Goal: Subscribe to service/newsletter

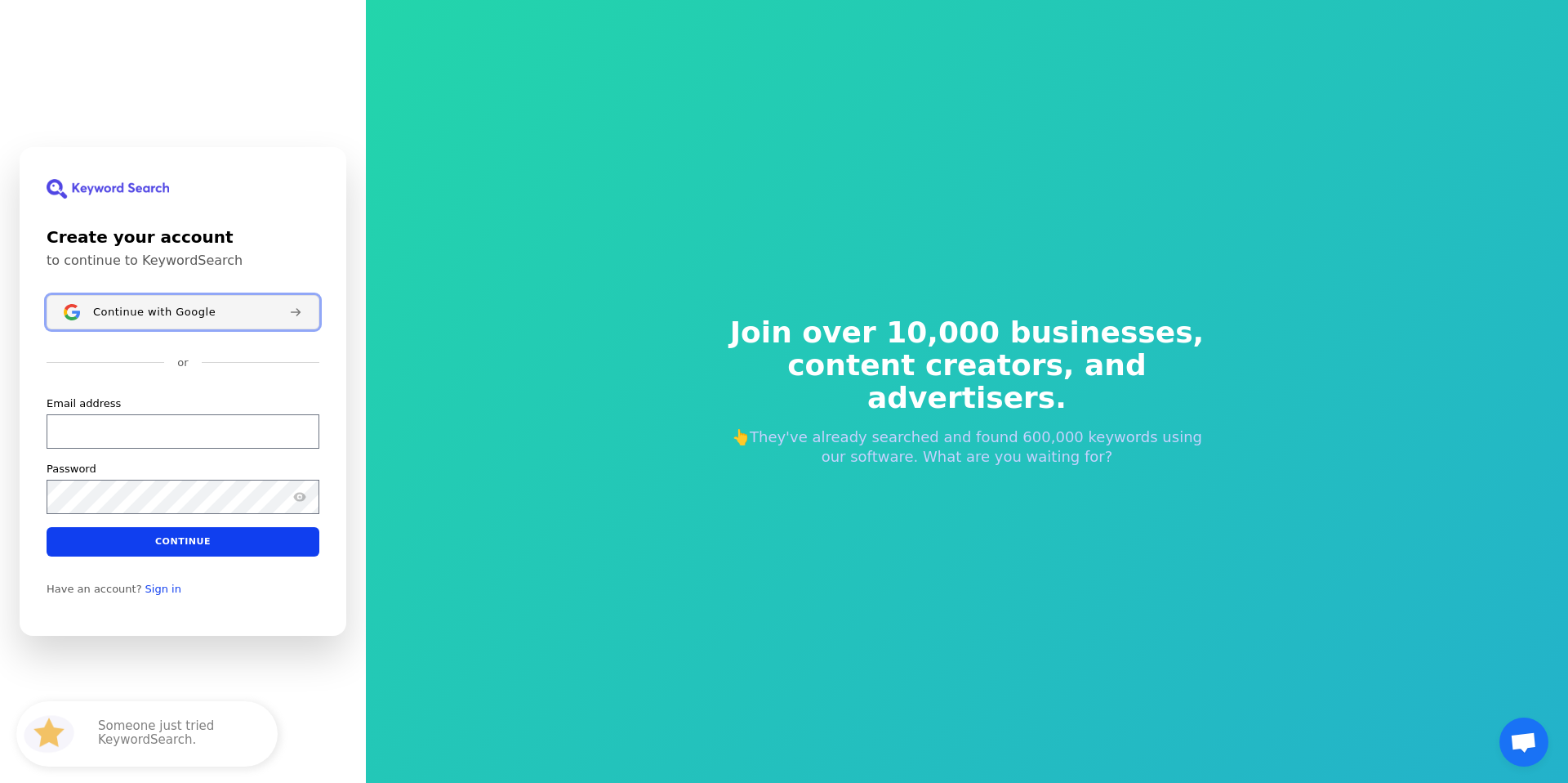
click at [248, 307] on div "Continue with Google" at bounding box center [185, 311] width 183 height 13
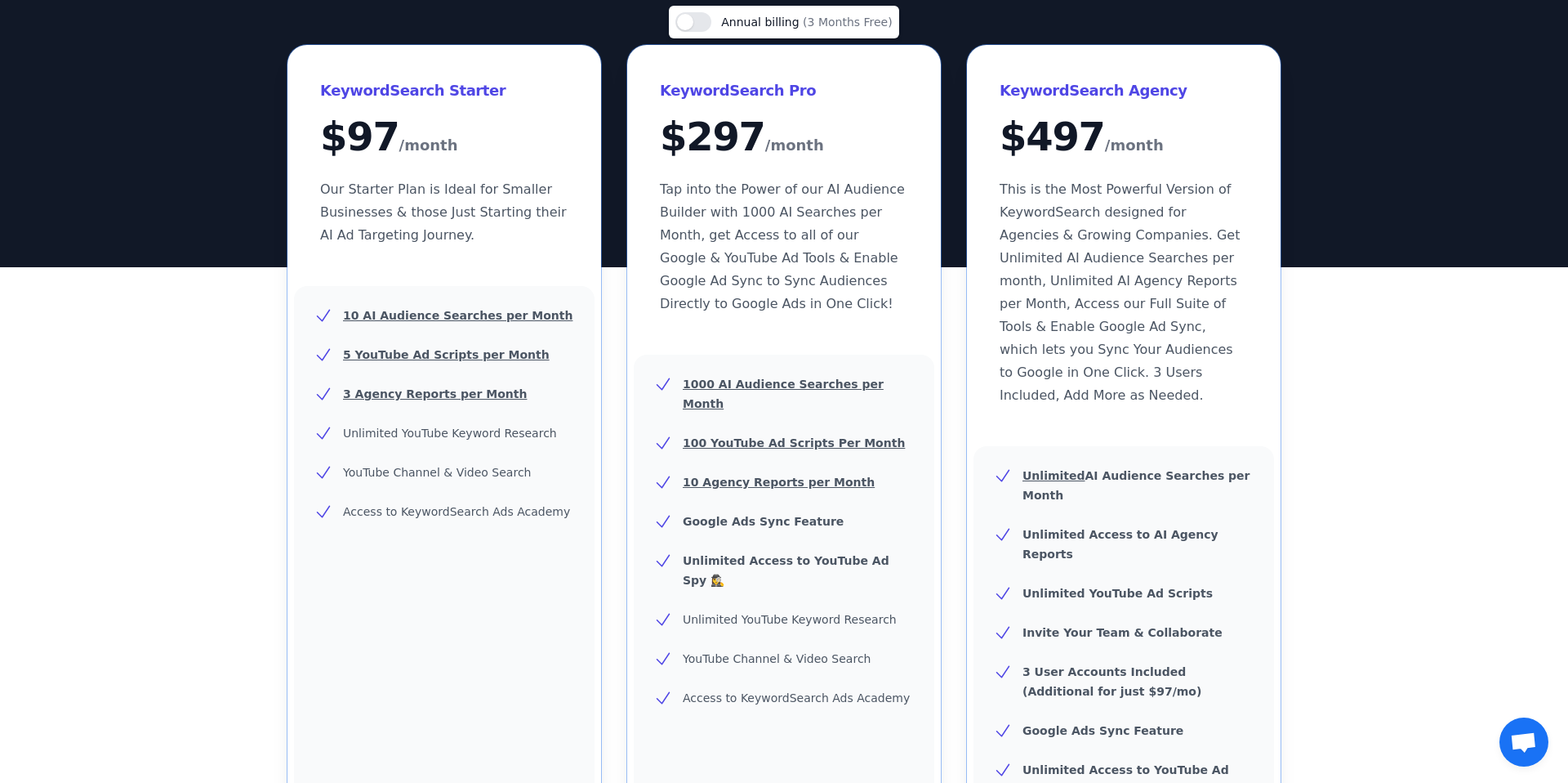
scroll to position [166, 0]
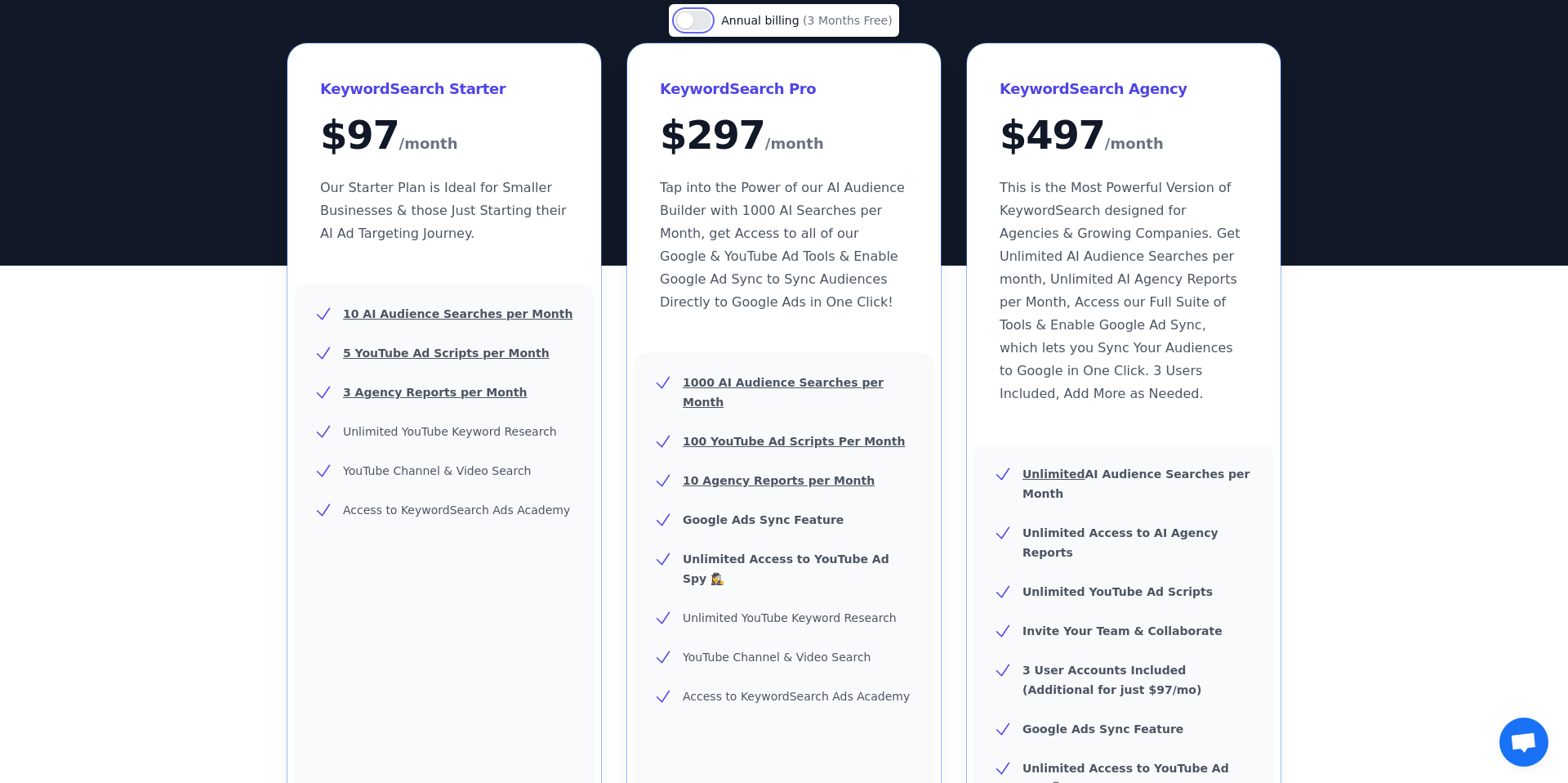
click at [691, 23] on button "Use setting" at bounding box center [693, 21] width 36 height 20
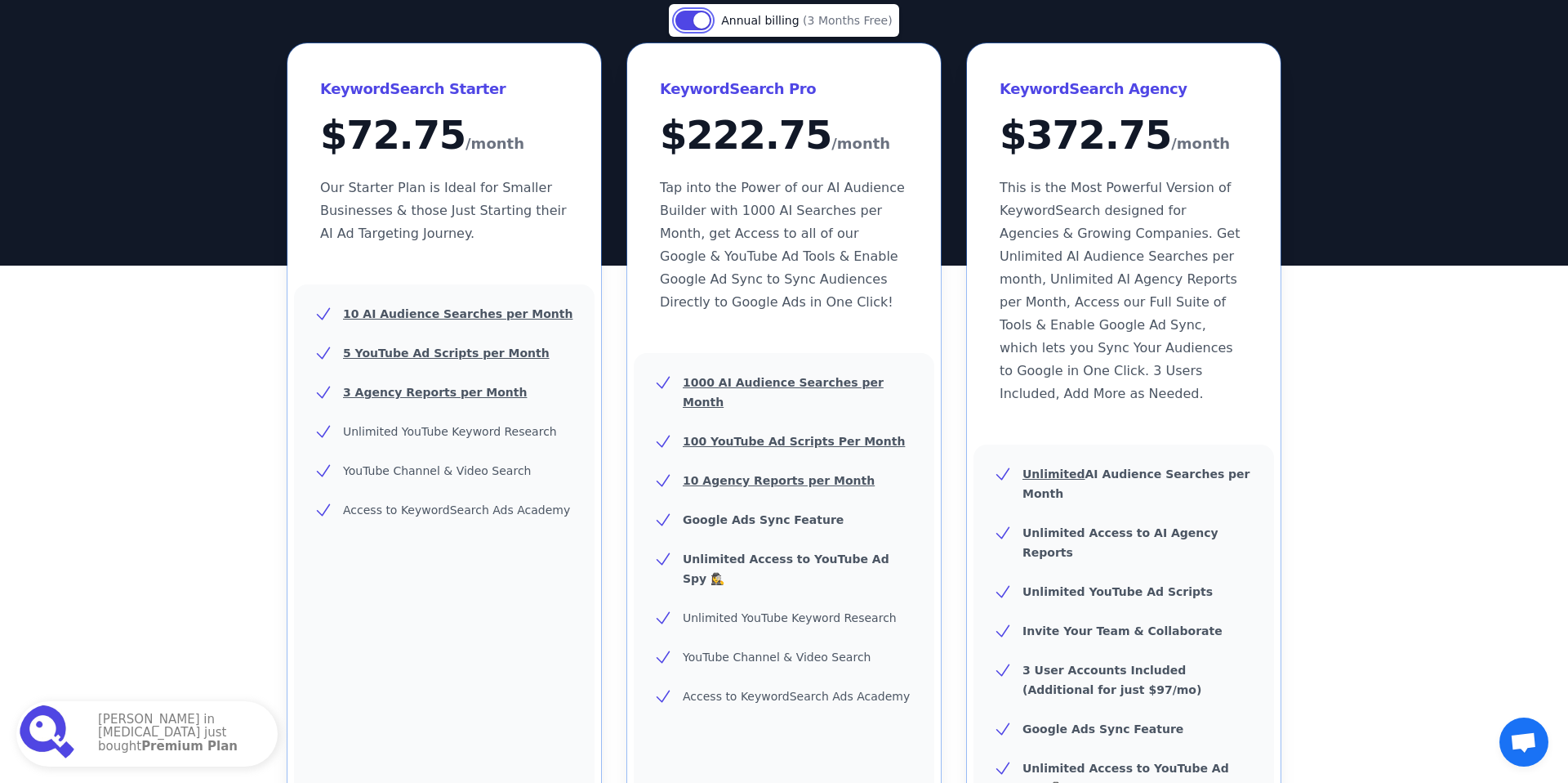
click at [706, 21] on button "Use setting" at bounding box center [693, 21] width 36 height 20
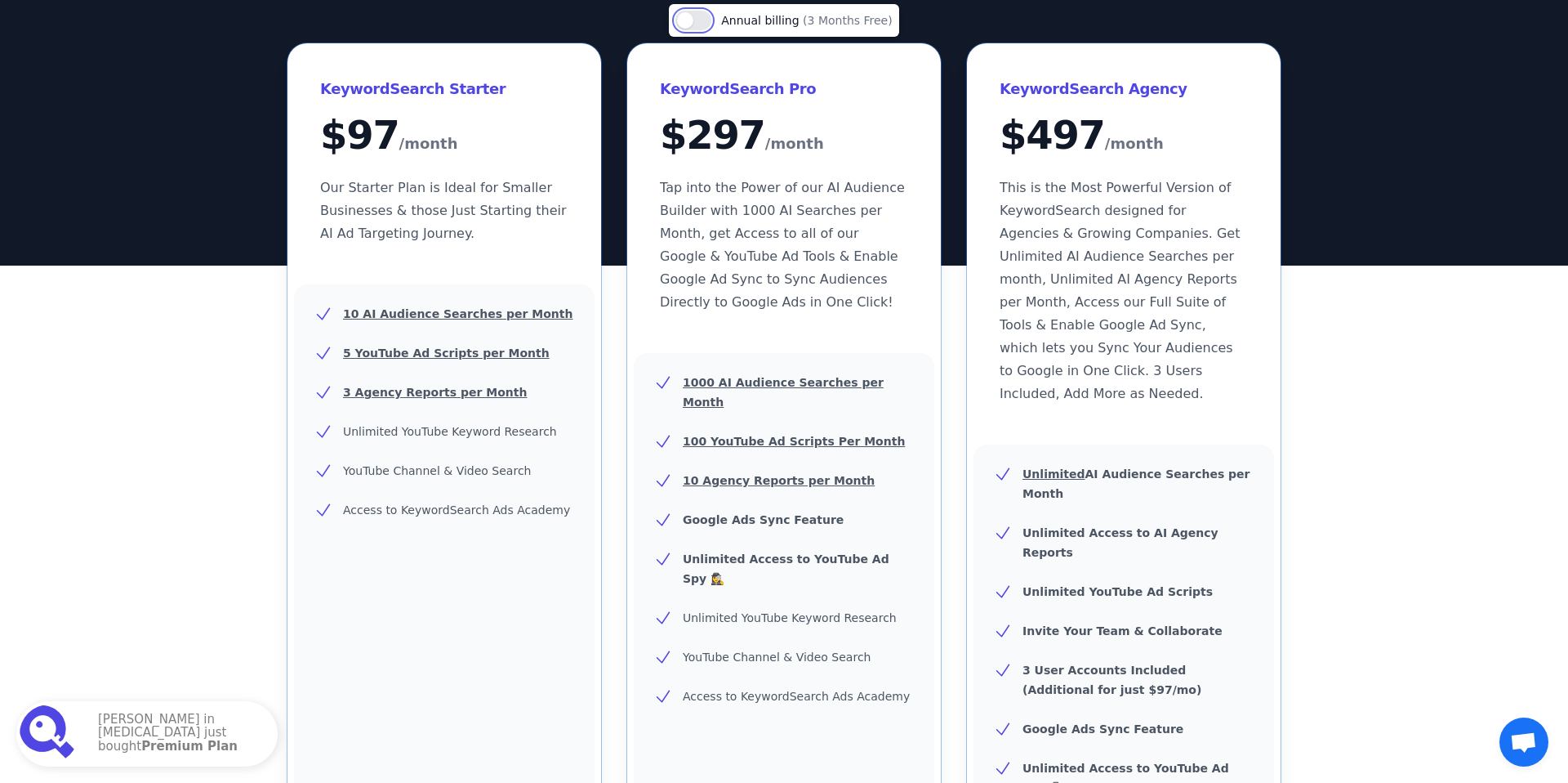
click at [706, 21] on button "Use setting" at bounding box center [693, 21] width 36 height 20
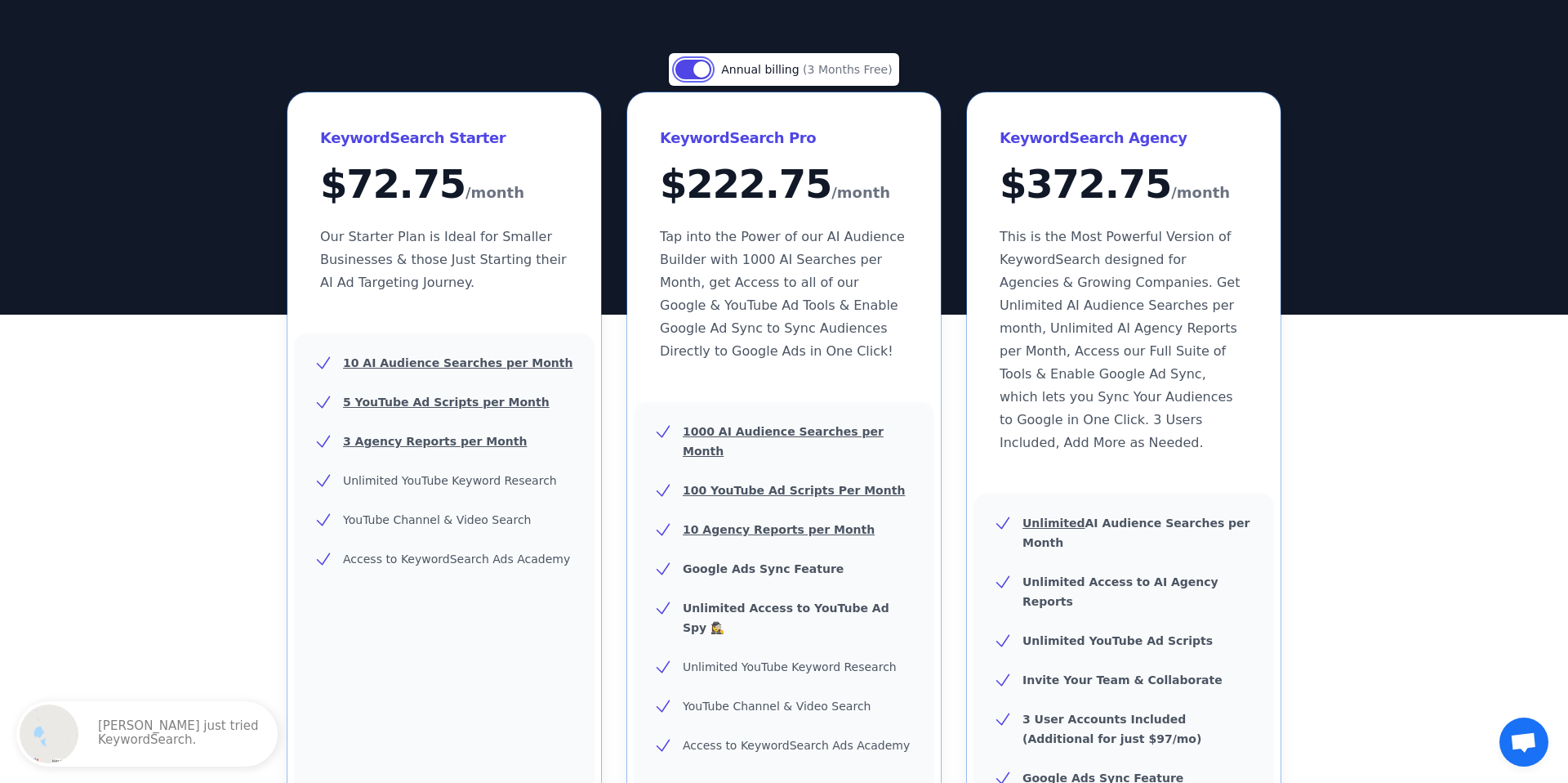
scroll to position [83, 0]
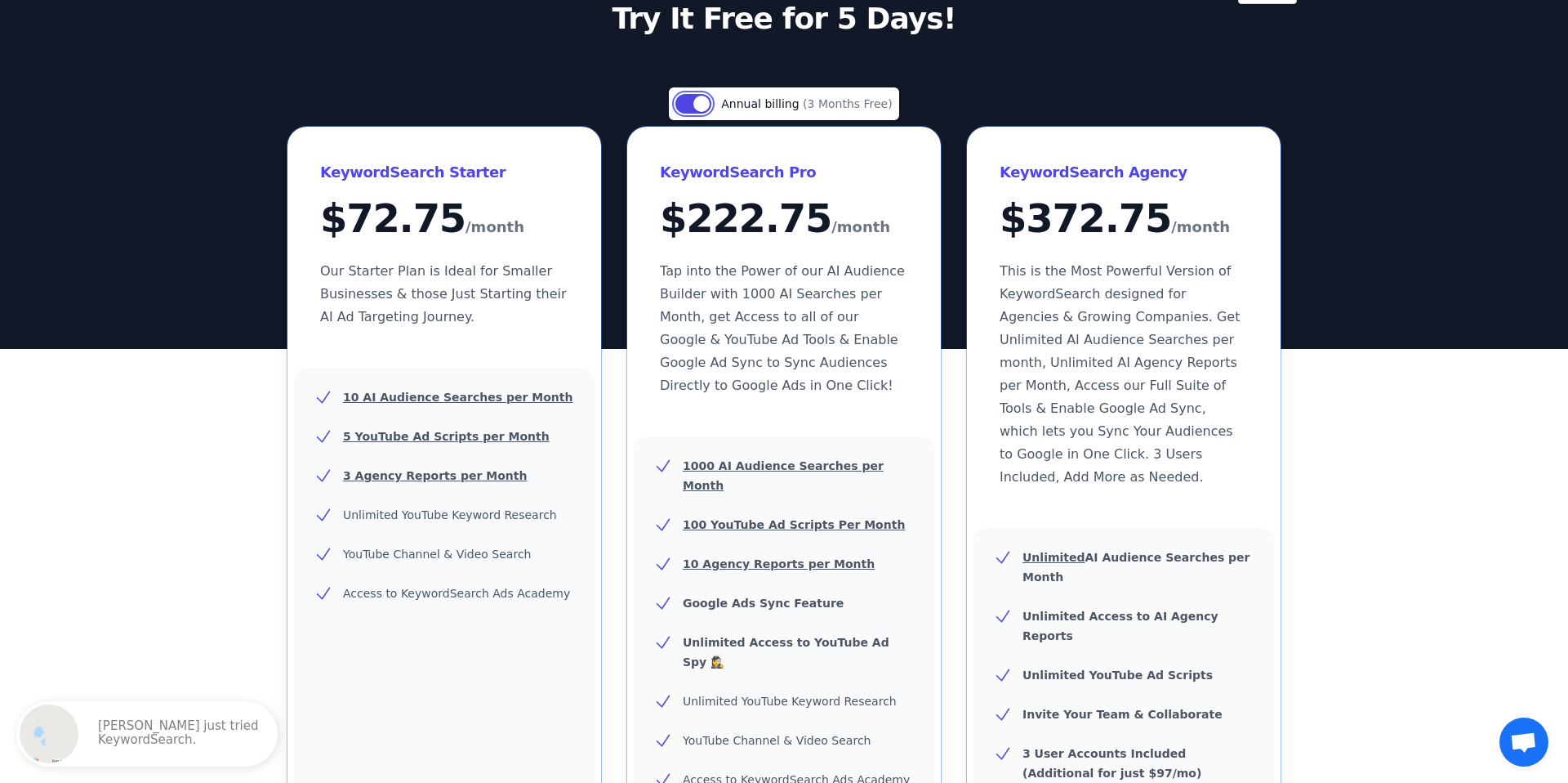
click at [705, 111] on button "Use setting" at bounding box center [693, 103] width 36 height 20
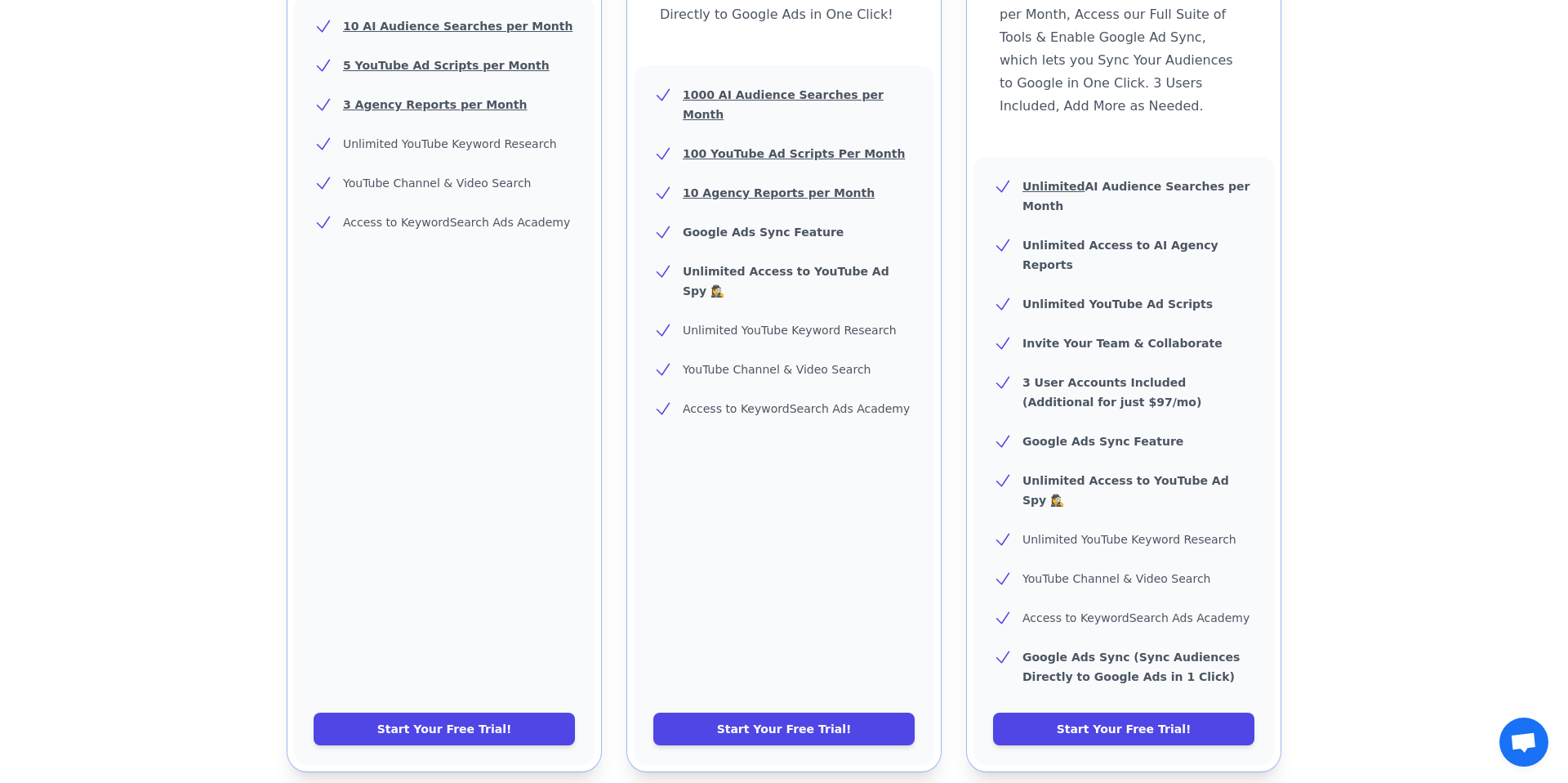
scroll to position [455, 0]
